Goal: Transaction & Acquisition: Purchase product/service

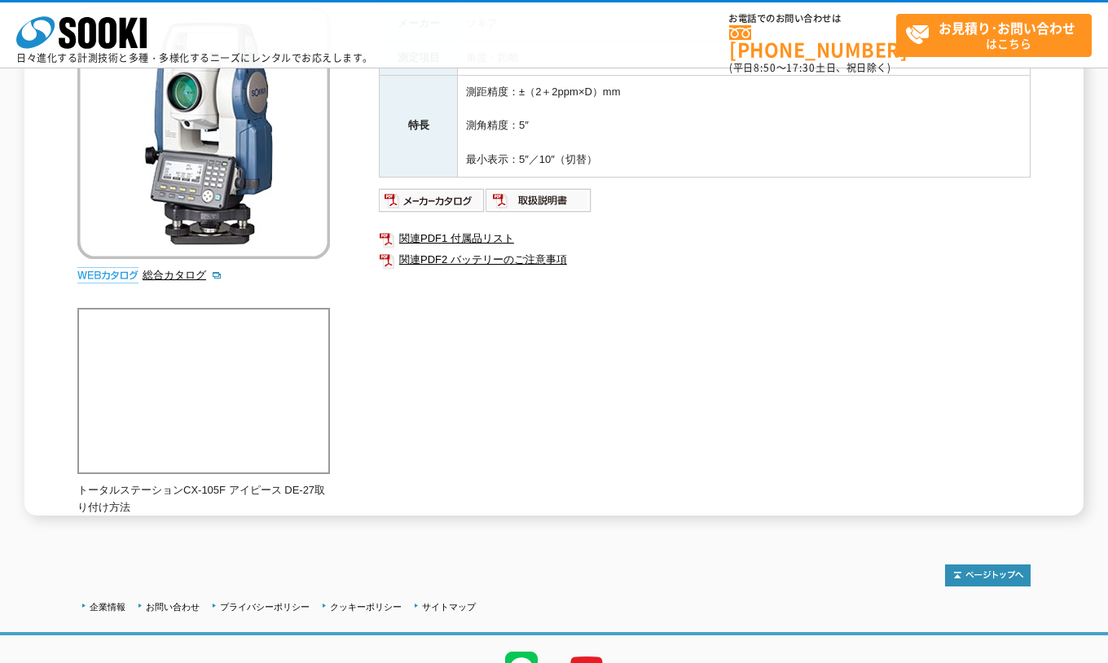
scroll to position [143, 0]
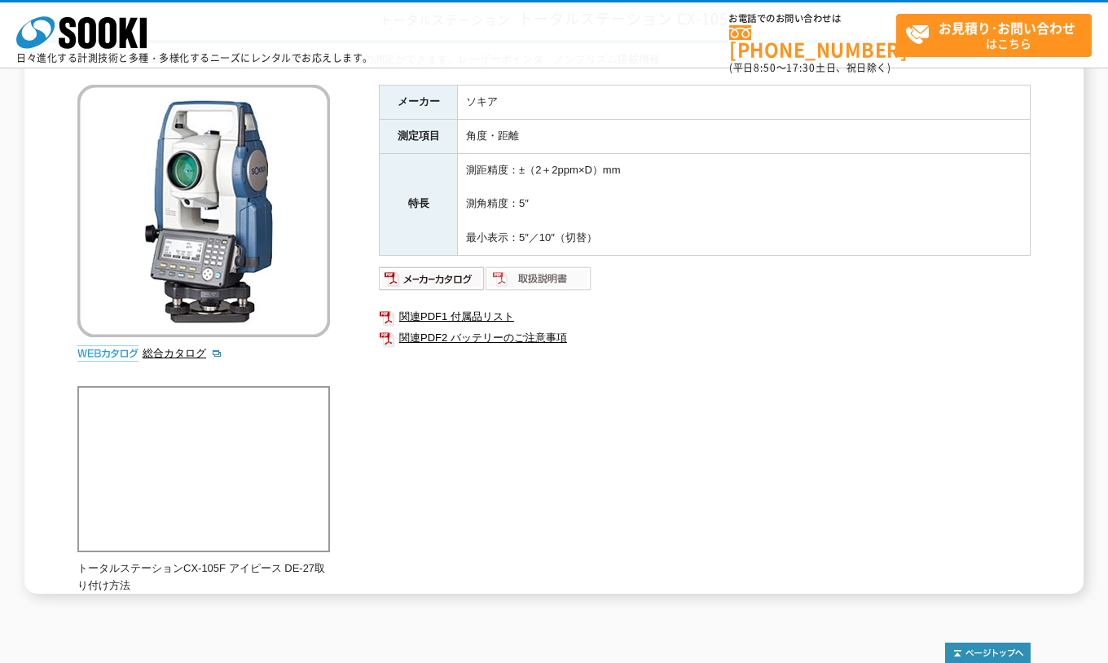
click at [546, 288] on img at bounding box center [538, 279] width 107 height 26
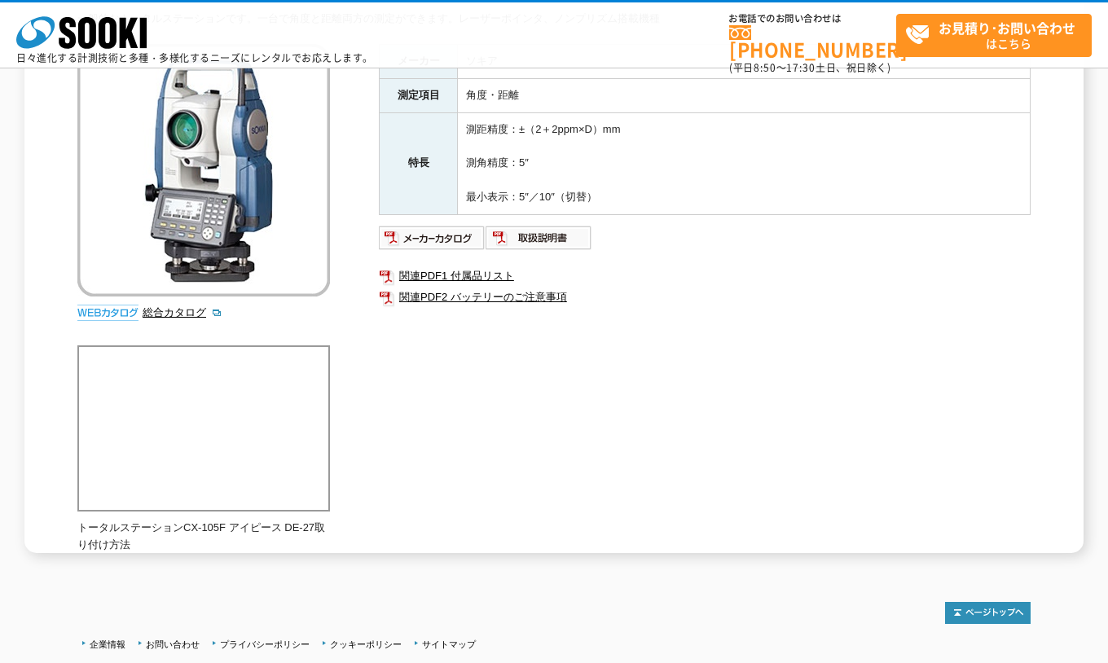
scroll to position [143, 0]
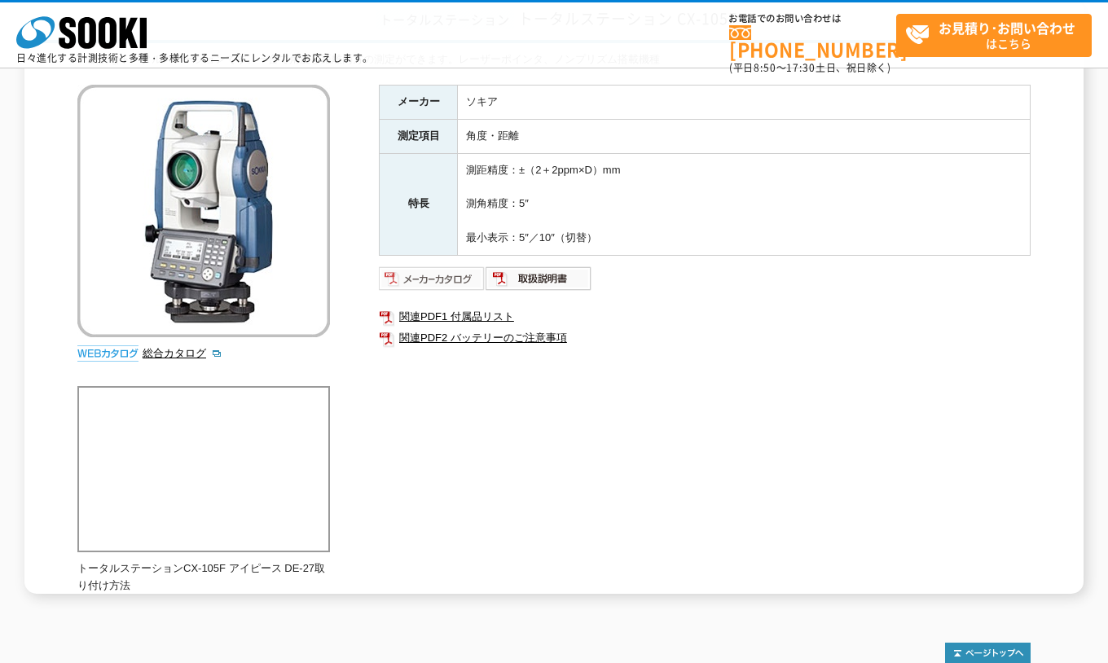
click at [410, 279] on img at bounding box center [432, 279] width 107 height 26
click at [526, 282] on img at bounding box center [538, 279] width 107 height 26
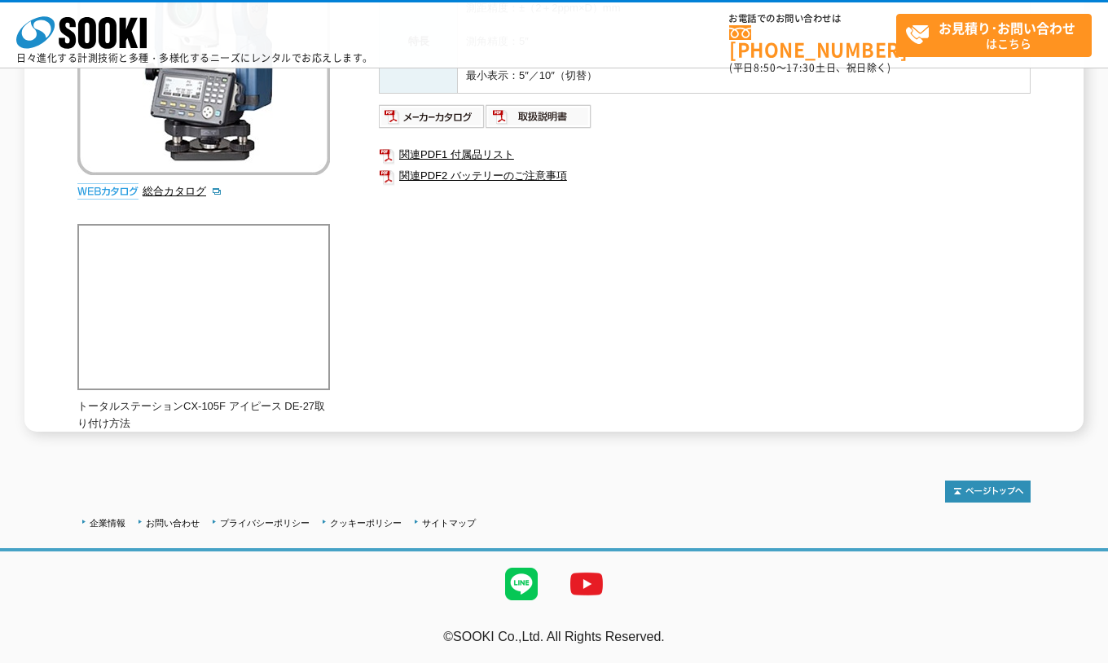
scroll to position [0, 0]
